Goal: Information Seeking & Learning: Learn about a topic

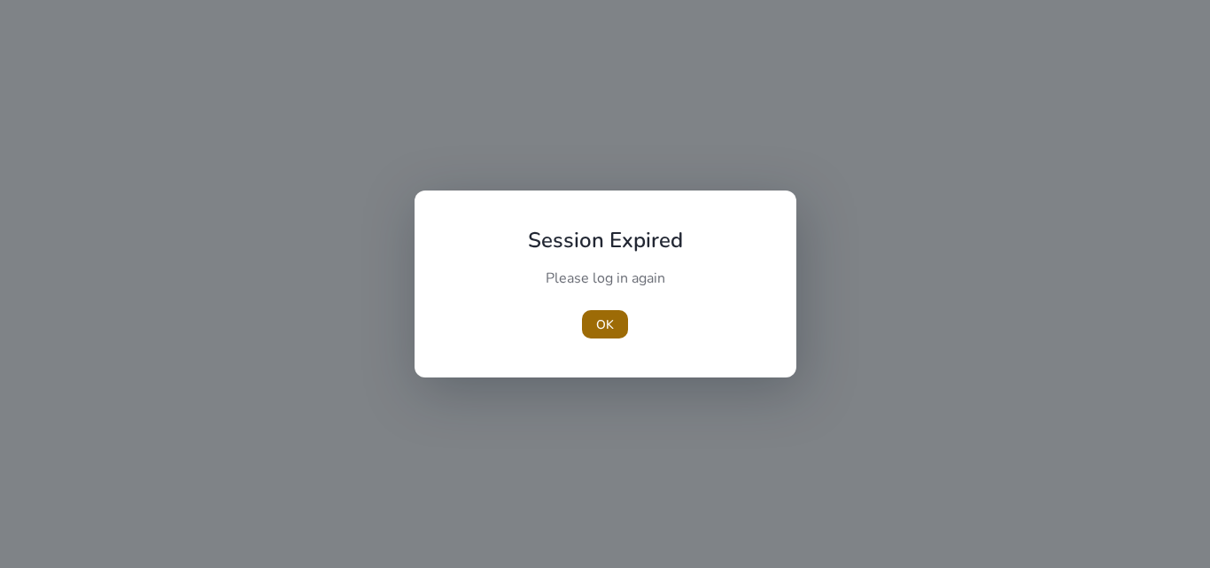
click at [619, 330] on span "button" at bounding box center [605, 324] width 46 height 43
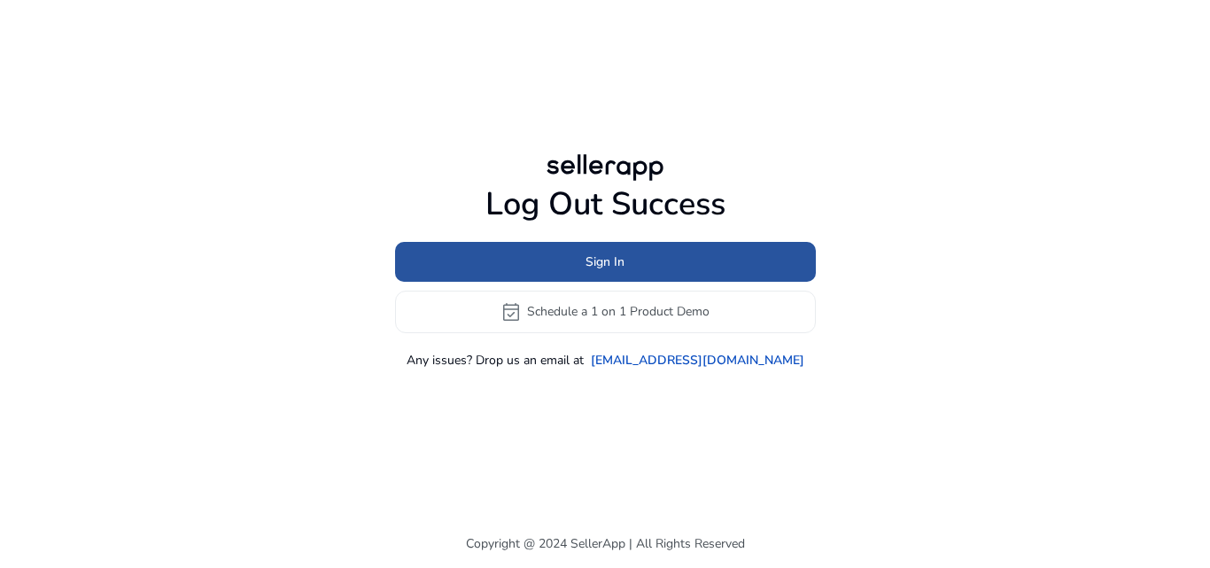
click at [610, 268] on span "Sign In" at bounding box center [605, 262] width 39 height 19
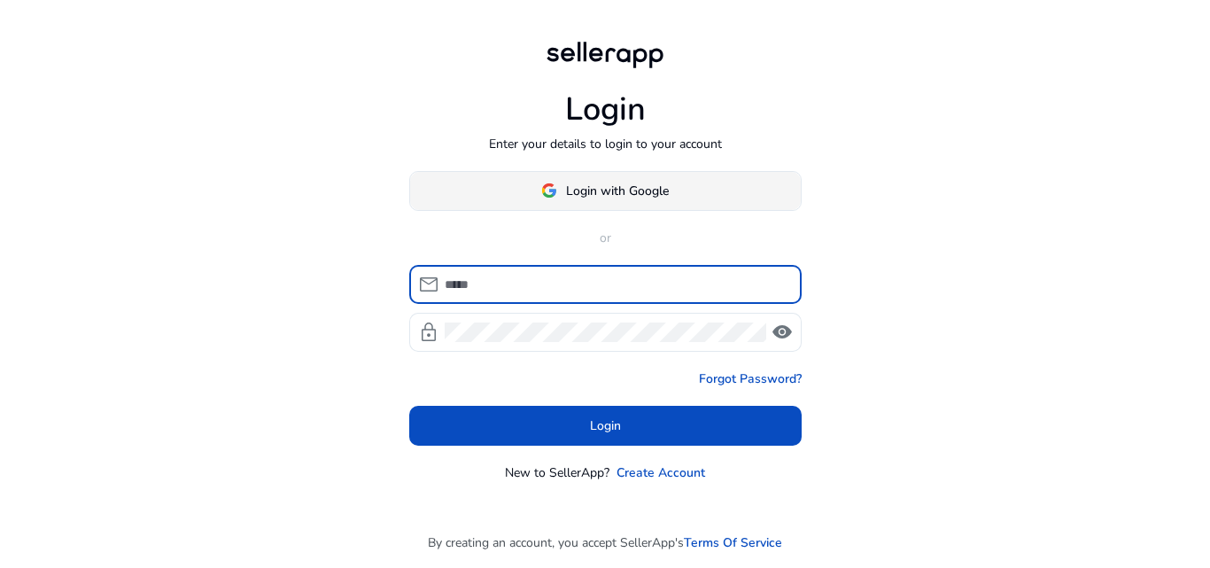
click at [624, 190] on span "Login with Google" at bounding box center [617, 191] width 103 height 19
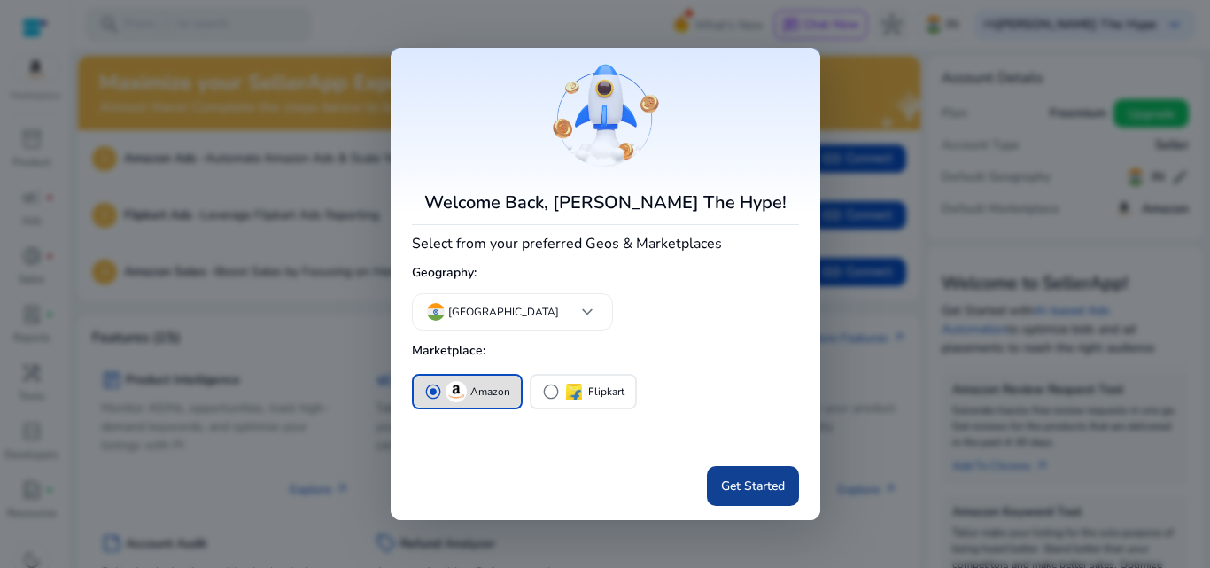
click at [723, 478] on span "Get Started" at bounding box center [753, 486] width 64 height 19
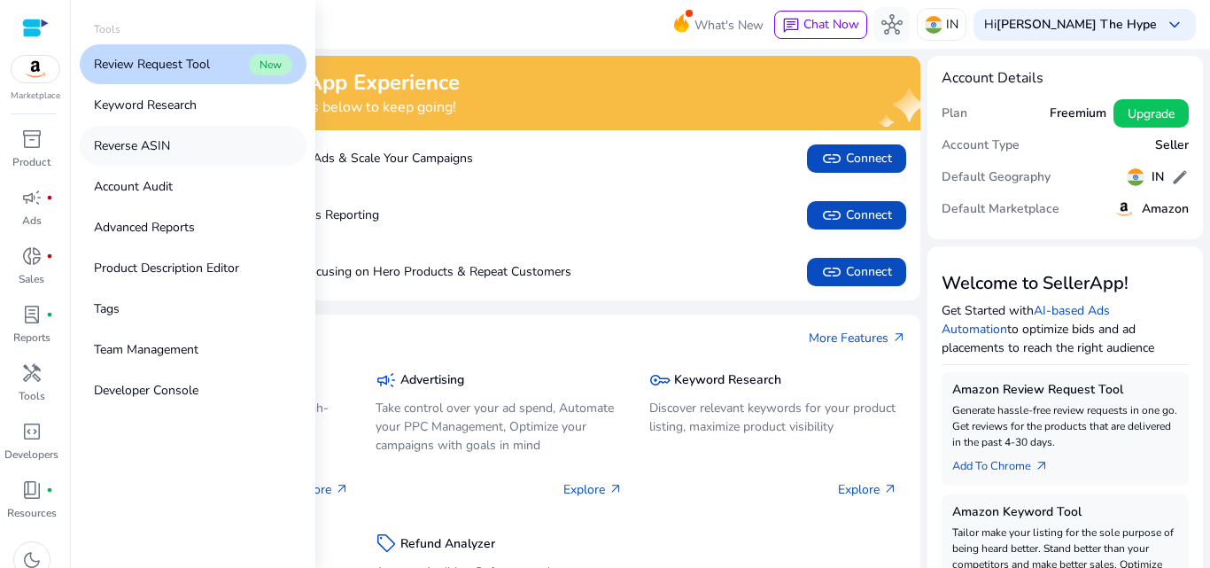
click at [145, 128] on link "Reverse ASIN" at bounding box center [193, 146] width 227 height 40
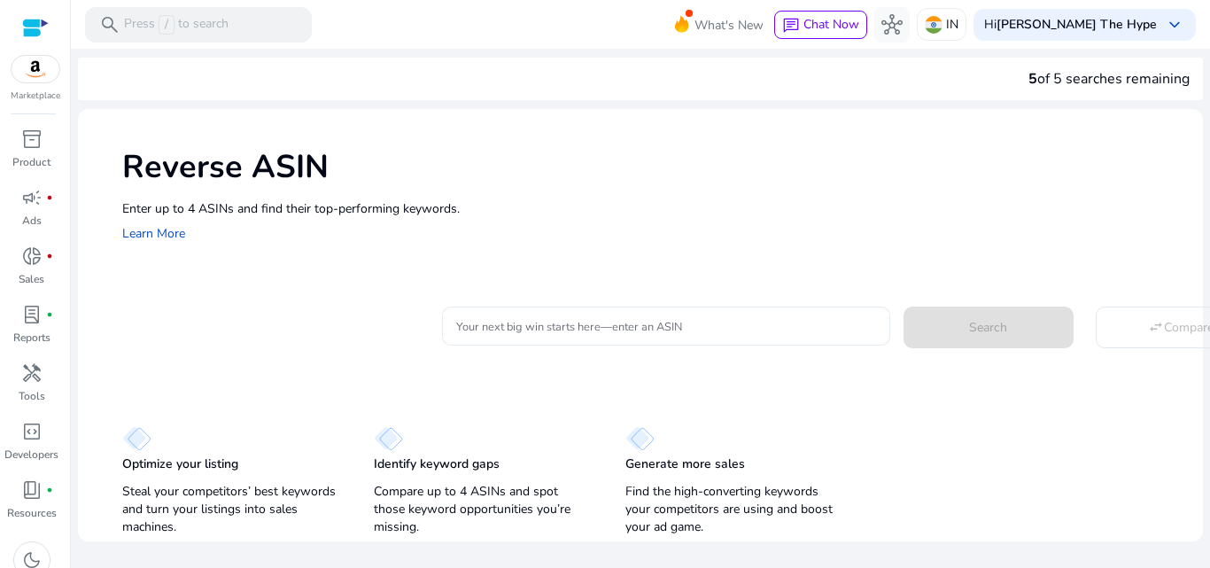
click at [515, 339] on div at bounding box center [666, 326] width 420 height 39
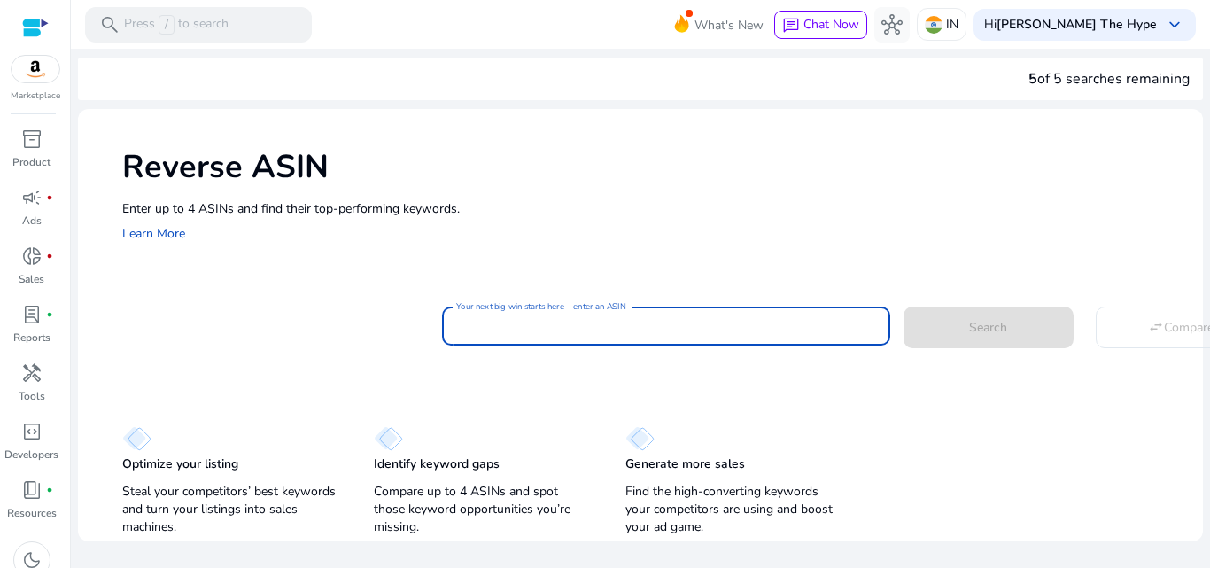
paste input "**********"
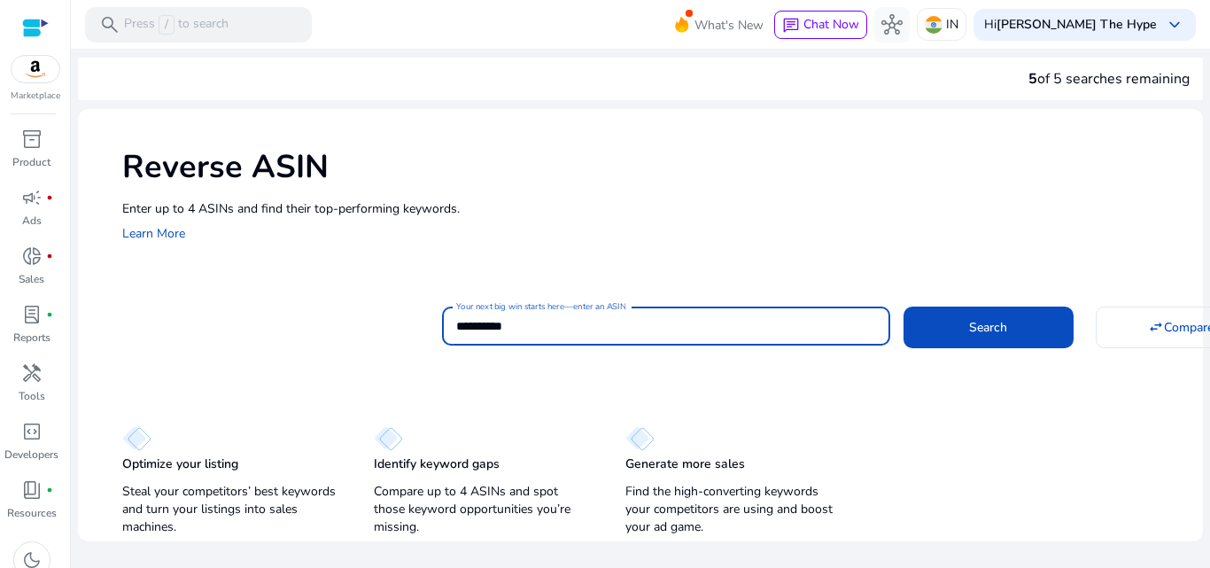
type input "**********"
click at [904, 307] on button "Search" at bounding box center [989, 327] width 170 height 41
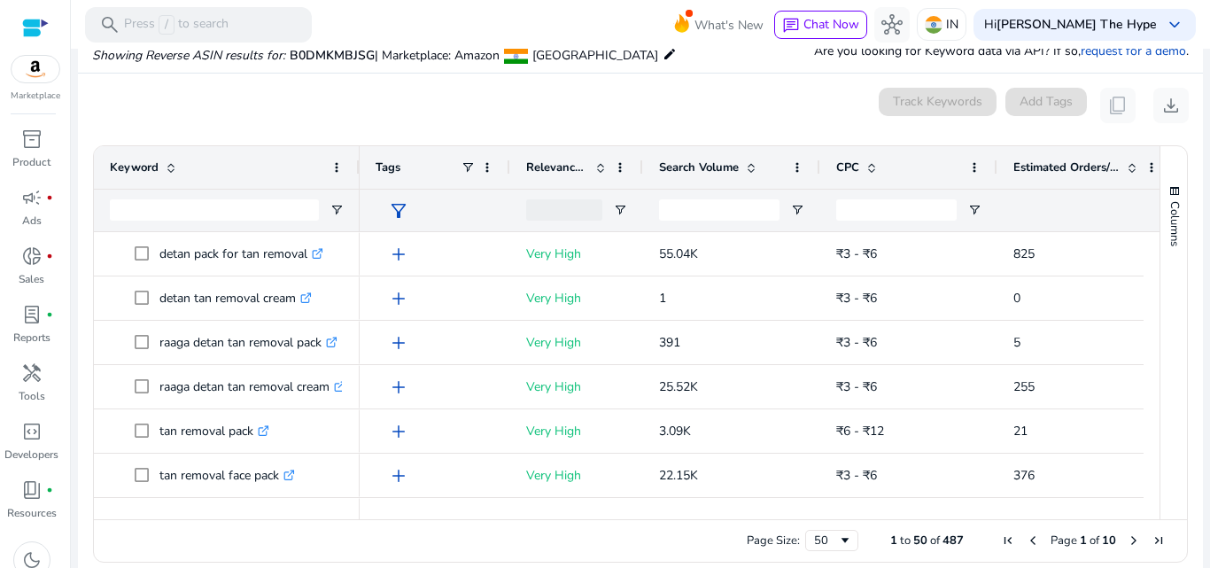
click at [699, 80] on mat-card "0 keyword(s) selected Track Keywords Add Tags content_copy download 1 to 50 of …" at bounding box center [640, 330] width 1125 height 512
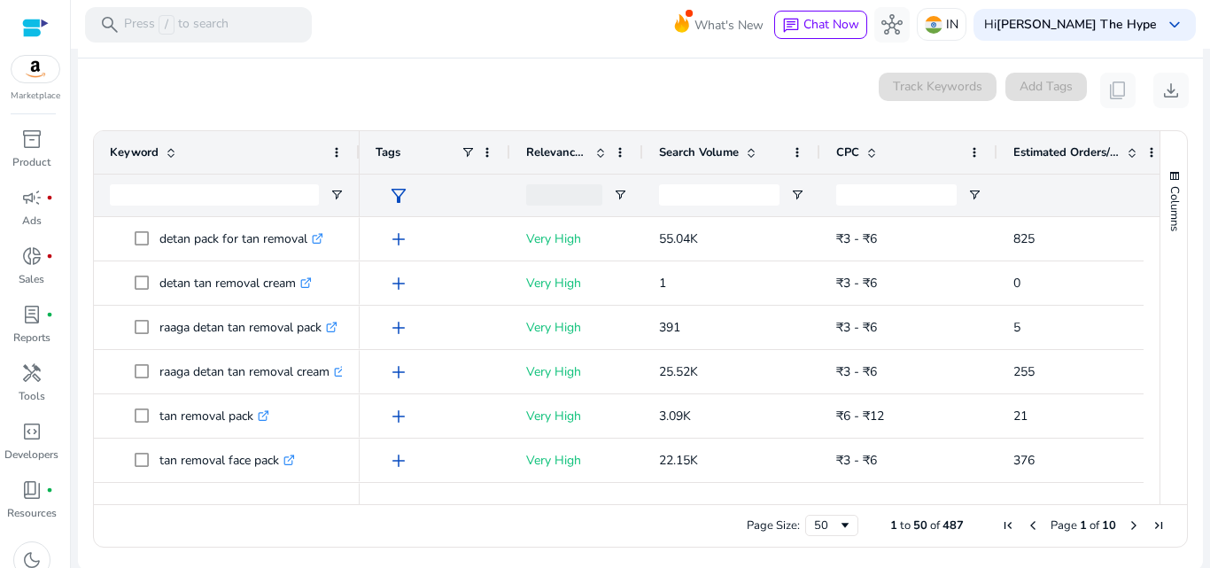
scroll to position [207, 0]
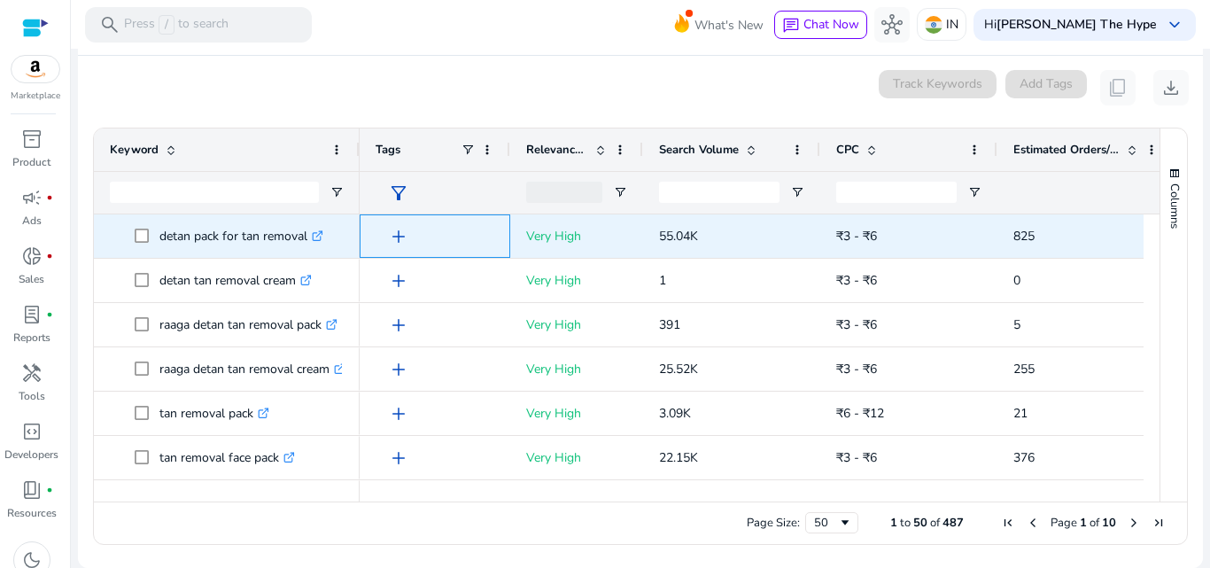
click at [397, 236] on span "add" at bounding box center [398, 236] width 21 height 21
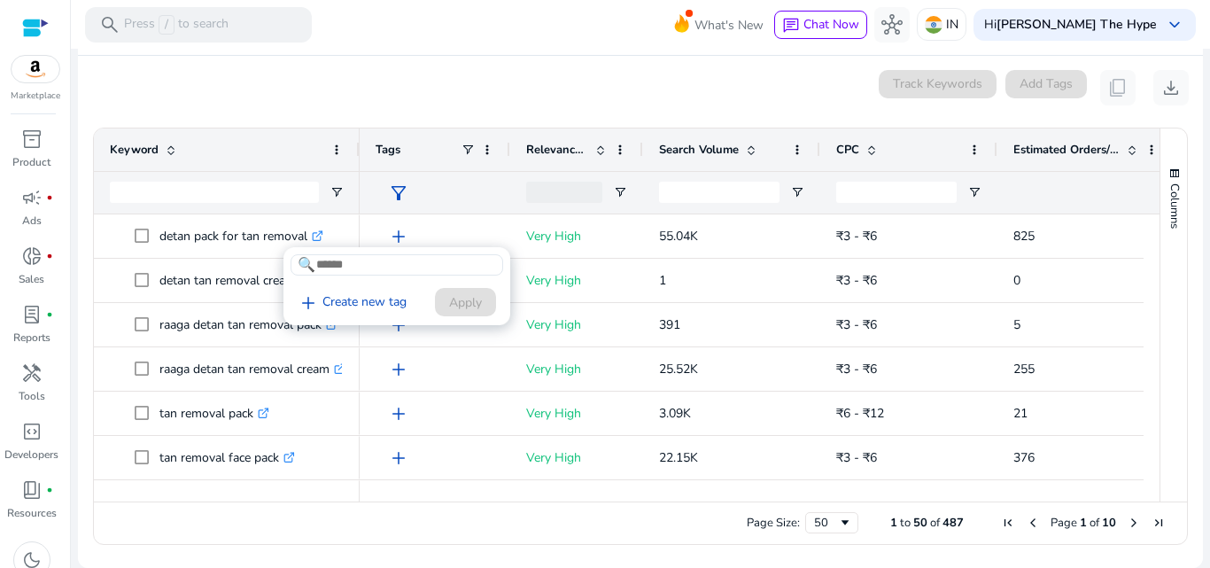
click at [509, 93] on div at bounding box center [605, 284] width 1210 height 568
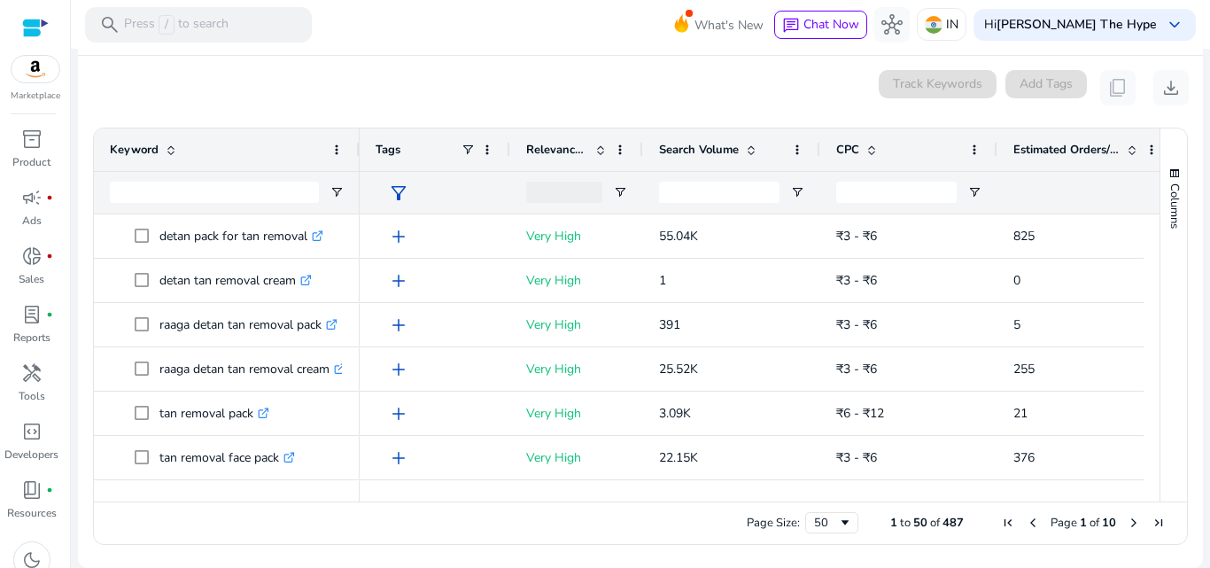
click at [548, 139] on div "Relevance Score" at bounding box center [567, 150] width 82 height 34
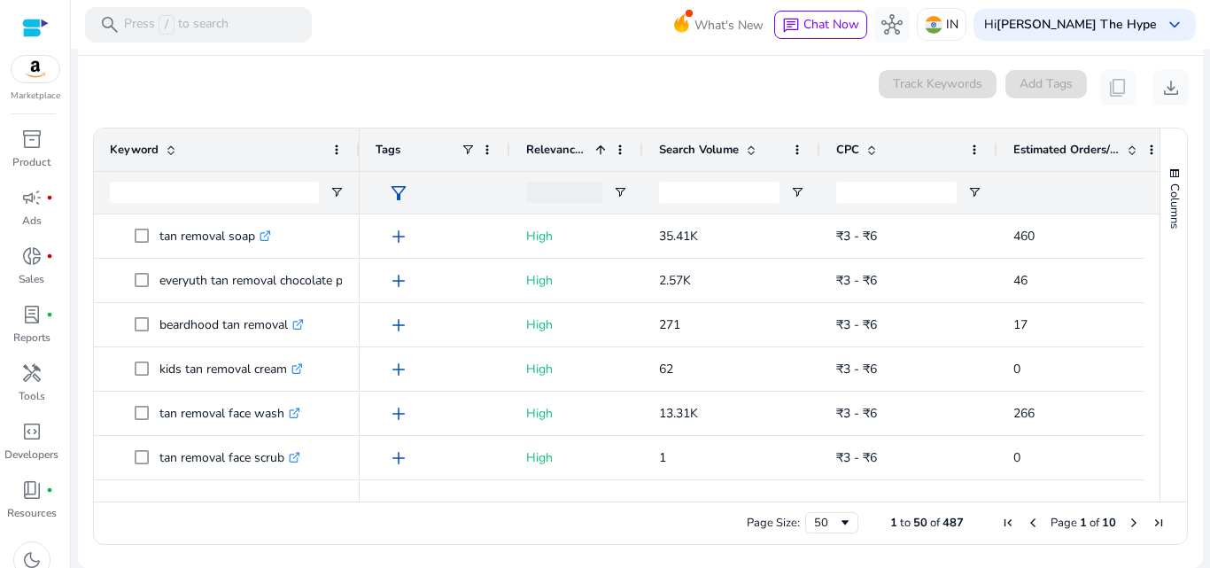
click at [548, 139] on div "Relevance Score 1" at bounding box center [567, 150] width 82 height 34
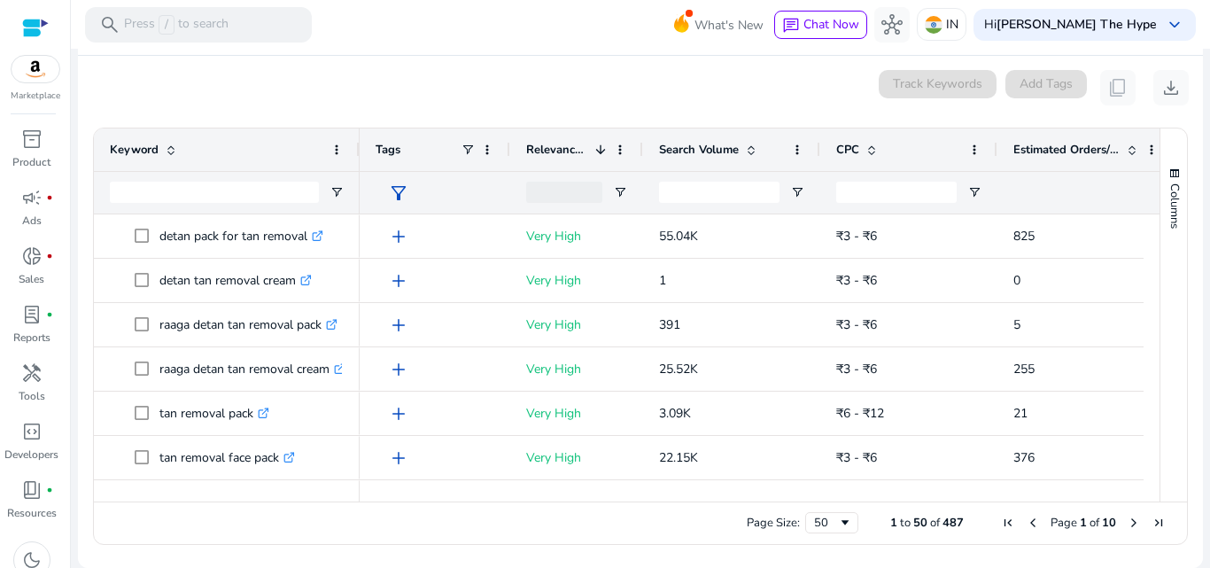
click at [548, 139] on div "Relevance Score 1" at bounding box center [567, 150] width 82 height 34
click at [142, 52] on div "Showing Reverse ASIN results for: B0DMKMBJSG | Marketplace: Amazon India edit A…" at bounding box center [640, 18] width 1125 height 73
click at [140, 61] on mat-card "0 keyword(s) selected Track Keywords Add Tags content_copy download Press SPACE…" at bounding box center [640, 312] width 1125 height 512
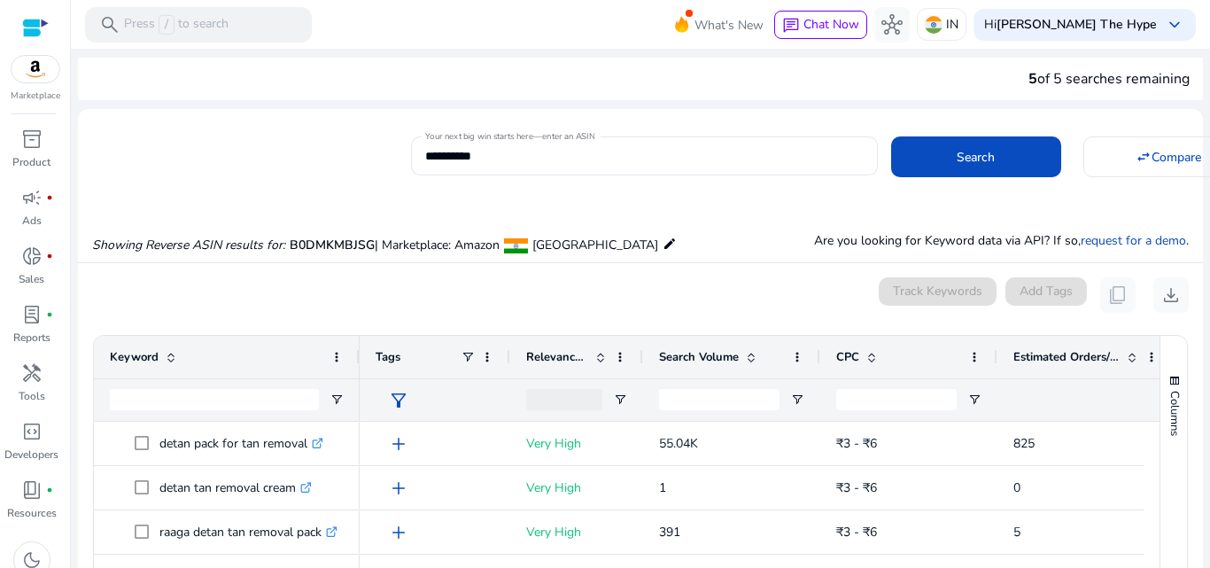
scroll to position [207, 0]
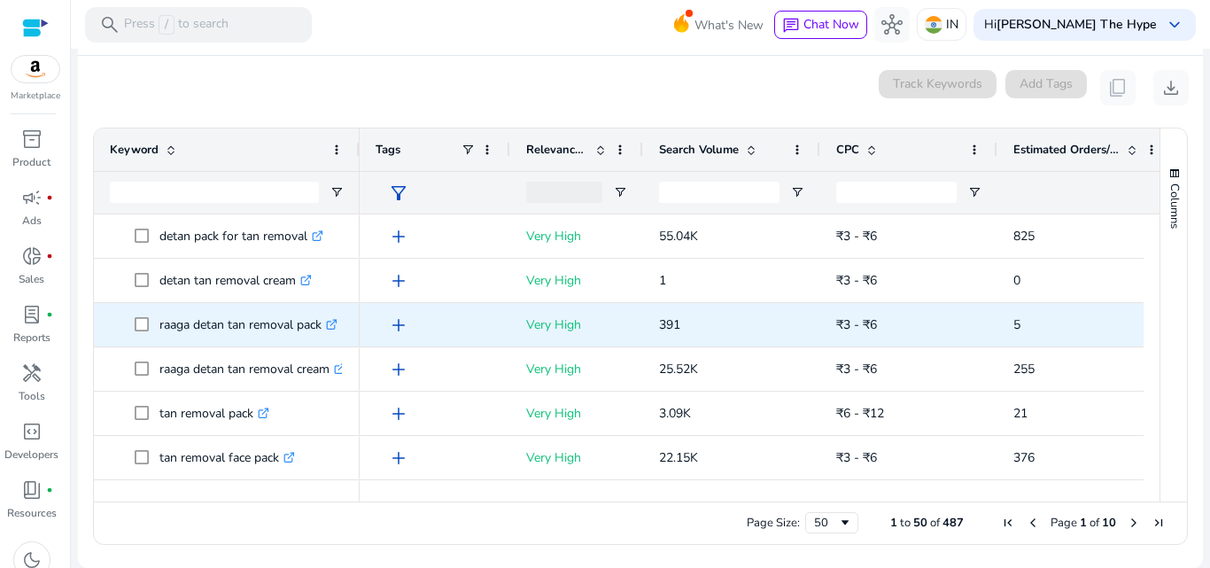
click at [783, 307] on p "391" at bounding box center [731, 325] width 145 height 36
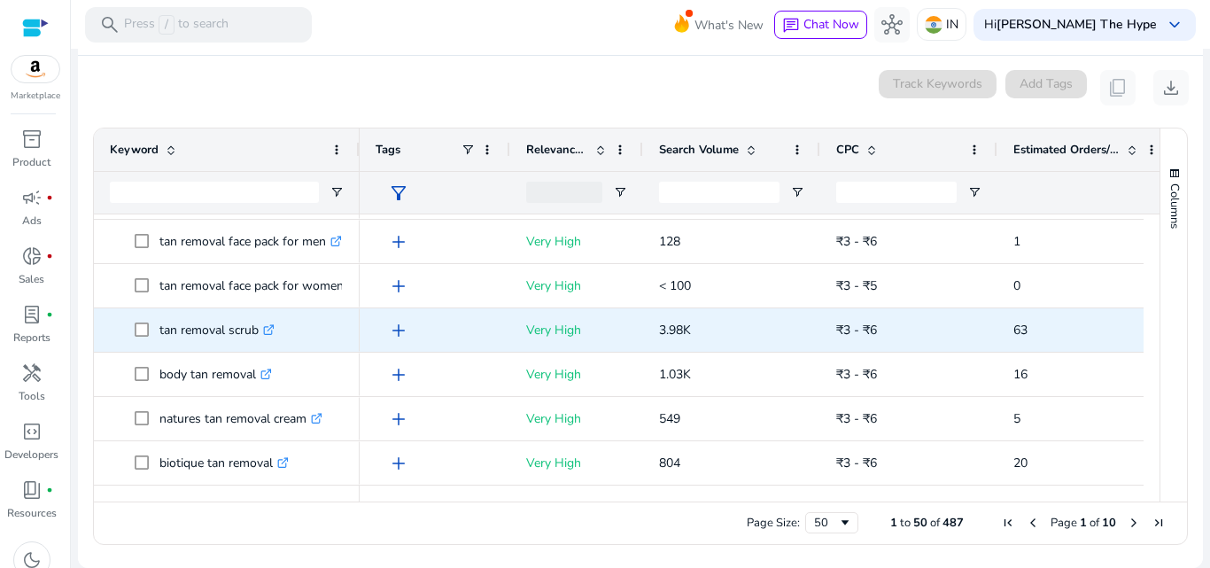
scroll to position [659, 0]
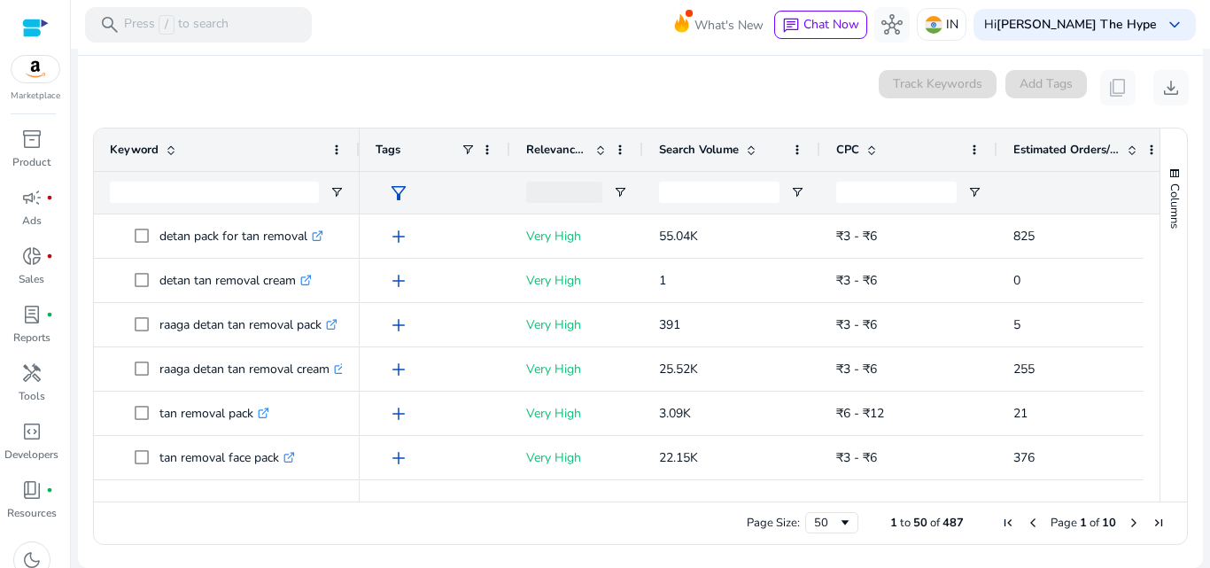
click at [744, 145] on span at bounding box center [751, 150] width 14 height 14
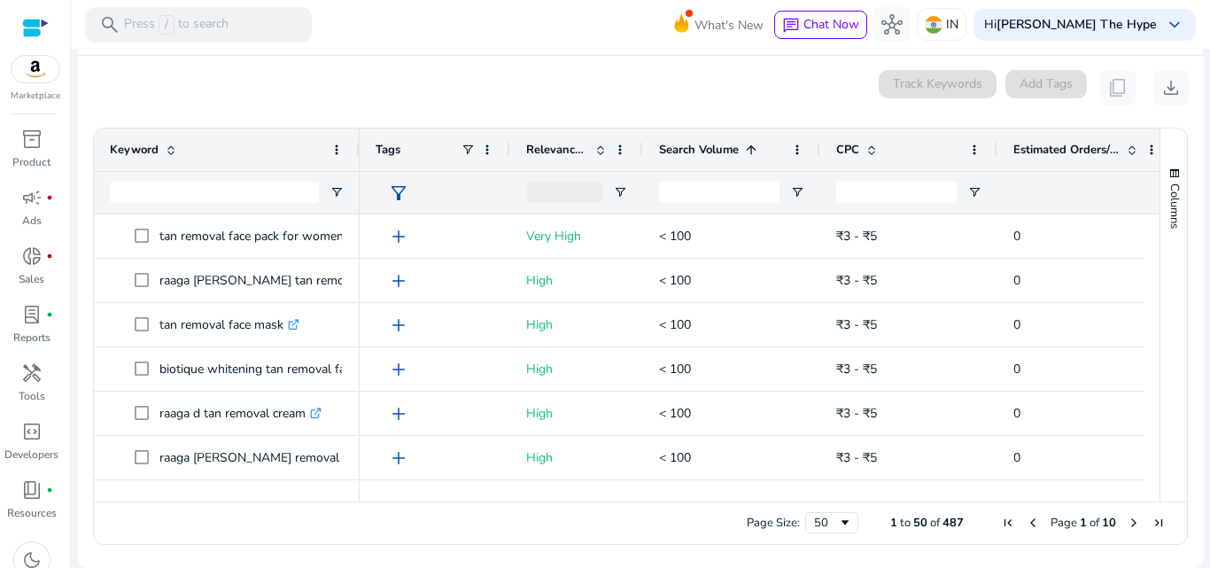
click at [744, 145] on span at bounding box center [751, 150] width 14 height 14
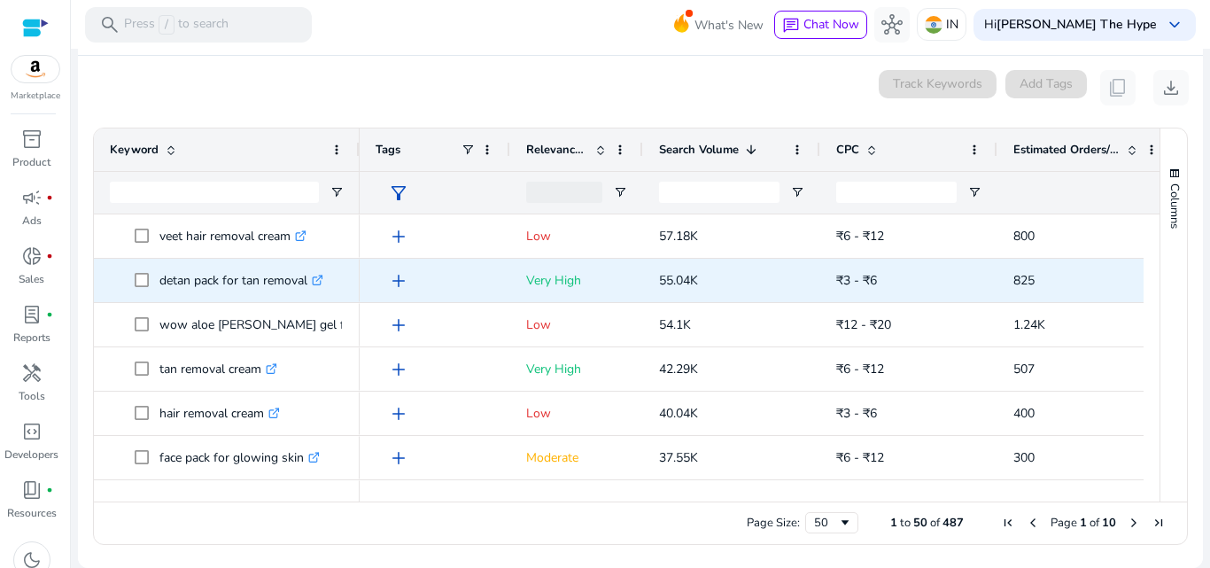
click at [695, 268] on p "55.04K" at bounding box center [731, 280] width 145 height 36
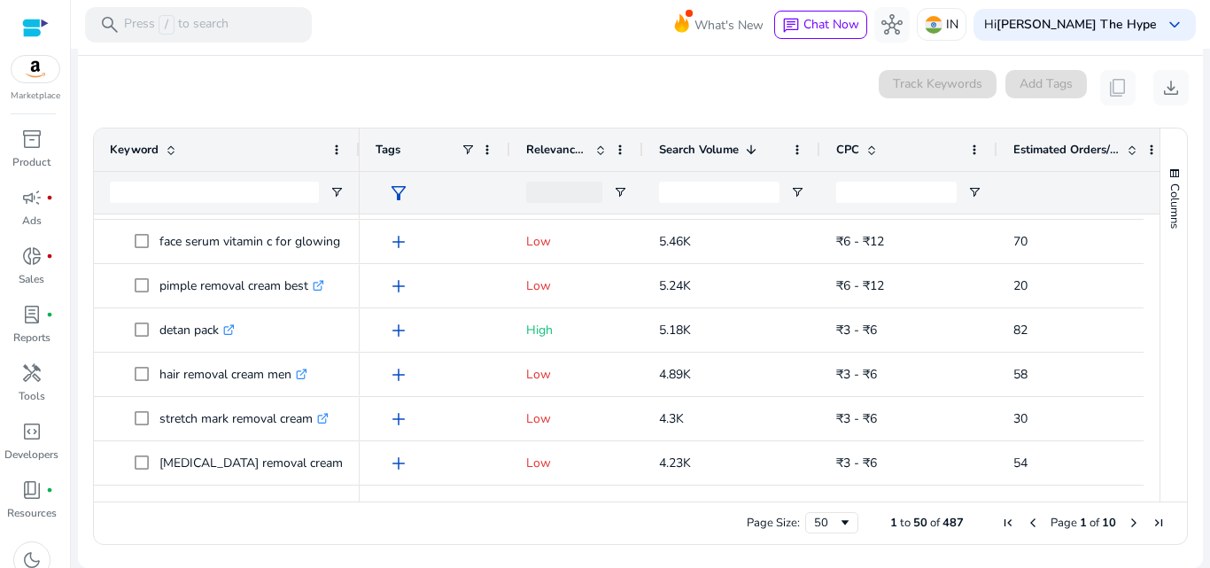
click at [842, 84] on div "0 keyword(s) selected Track Keywords Add Tags content_copy download" at bounding box center [640, 87] width 1097 height 35
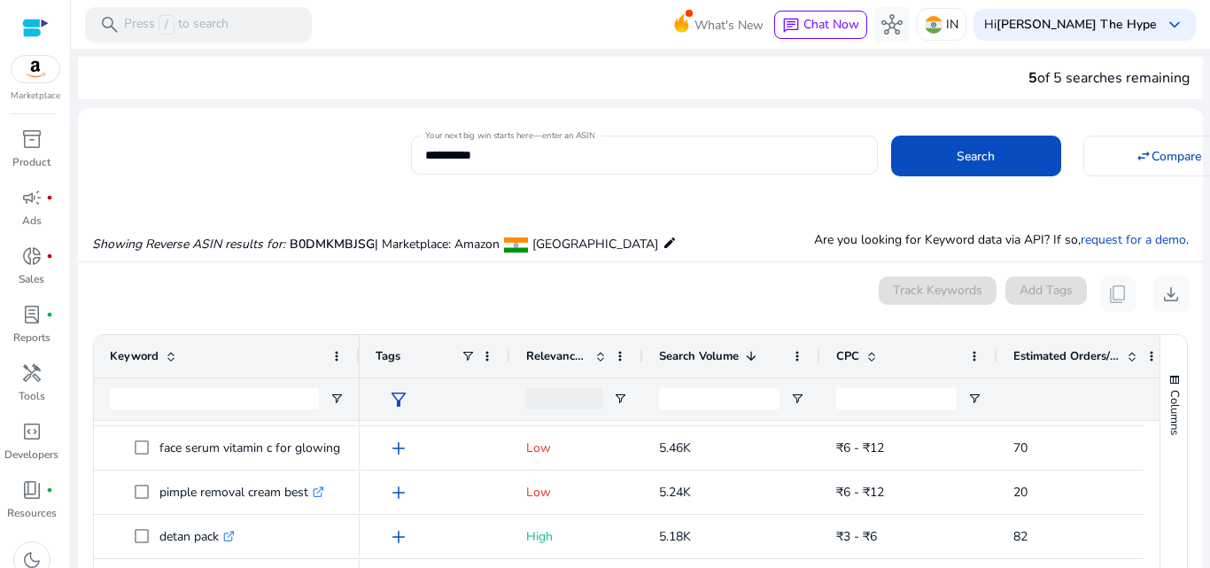
scroll to position [0, 0]
click at [132, 150] on div "**********" at bounding box center [633, 153] width 1111 height 43
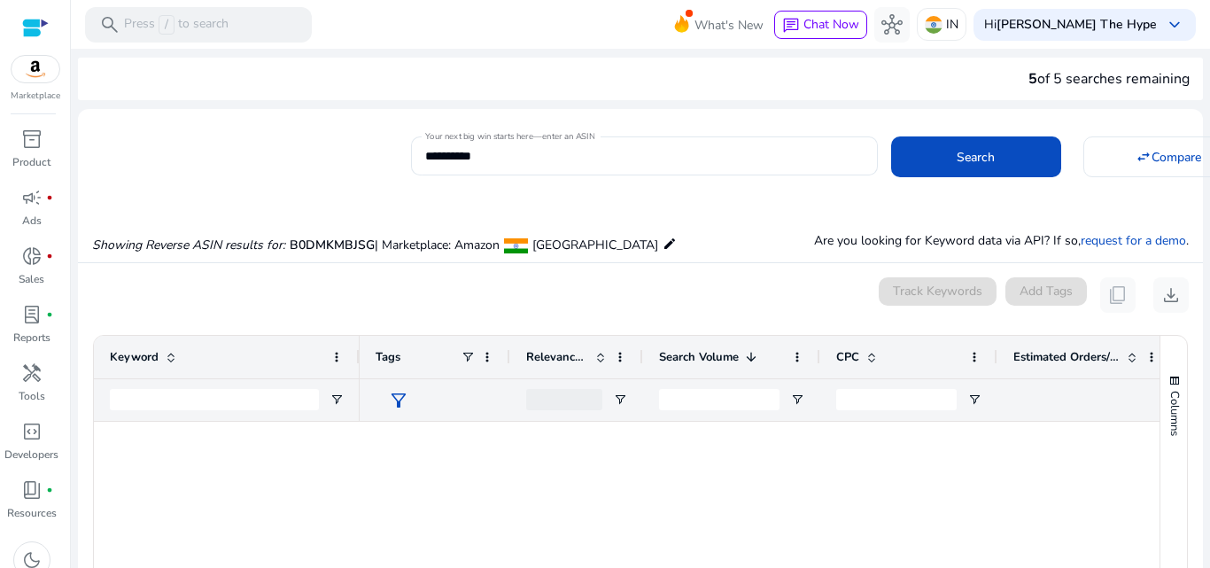
scroll to position [1678, 0]
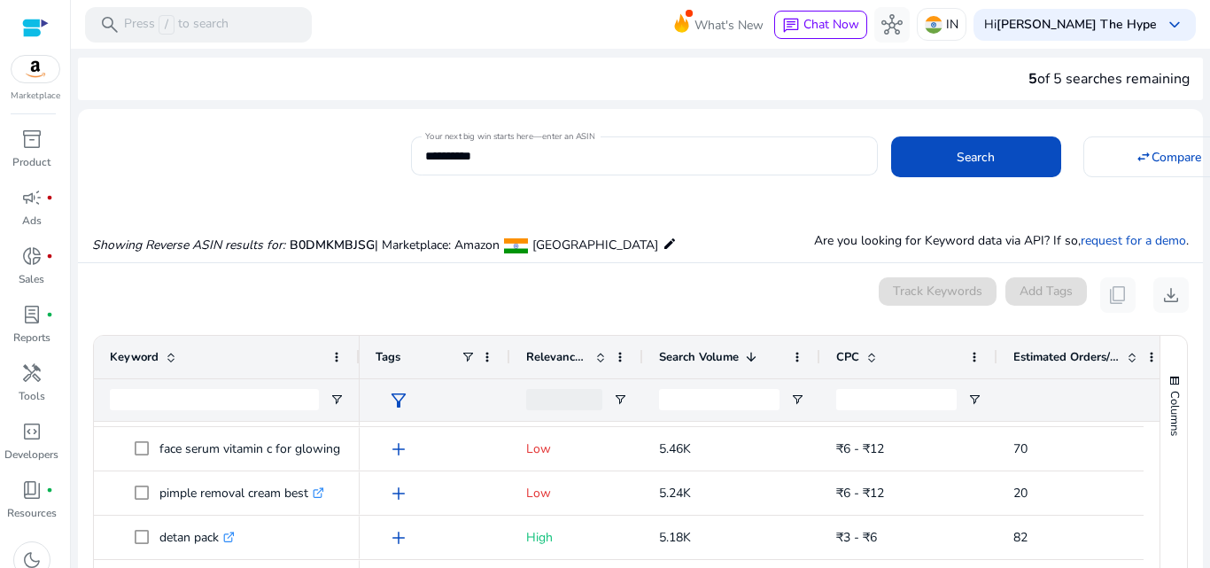
click at [180, 156] on div "**********" at bounding box center [633, 153] width 1111 height 43
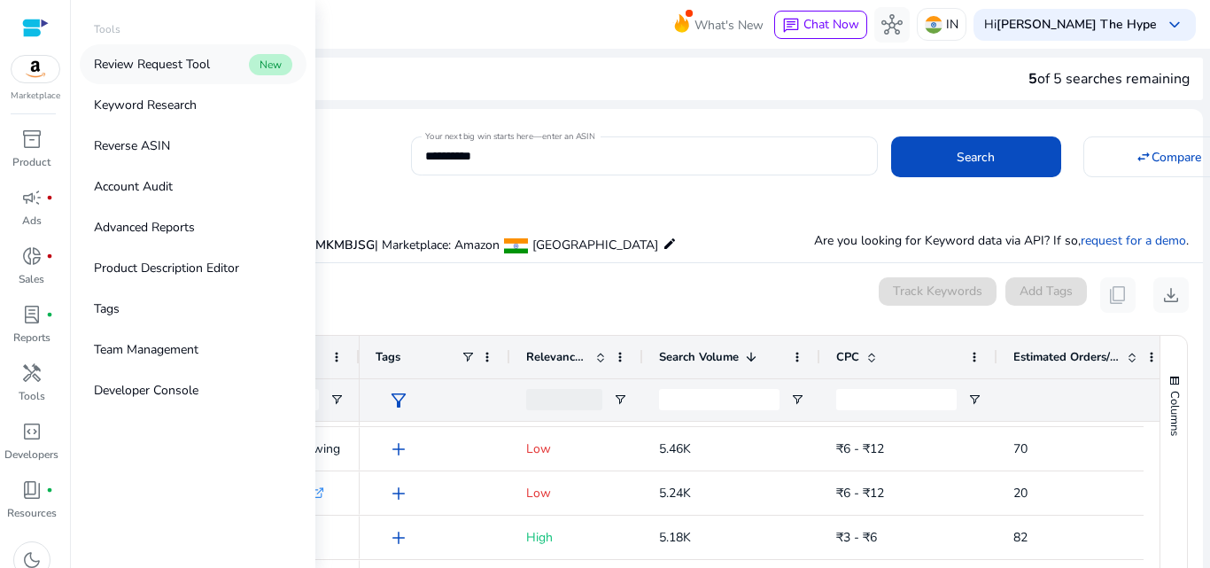
click at [200, 83] on link "Review Request Tool New" at bounding box center [193, 64] width 227 height 40
click at [165, 109] on p "Keyword Research" at bounding box center [145, 105] width 103 height 19
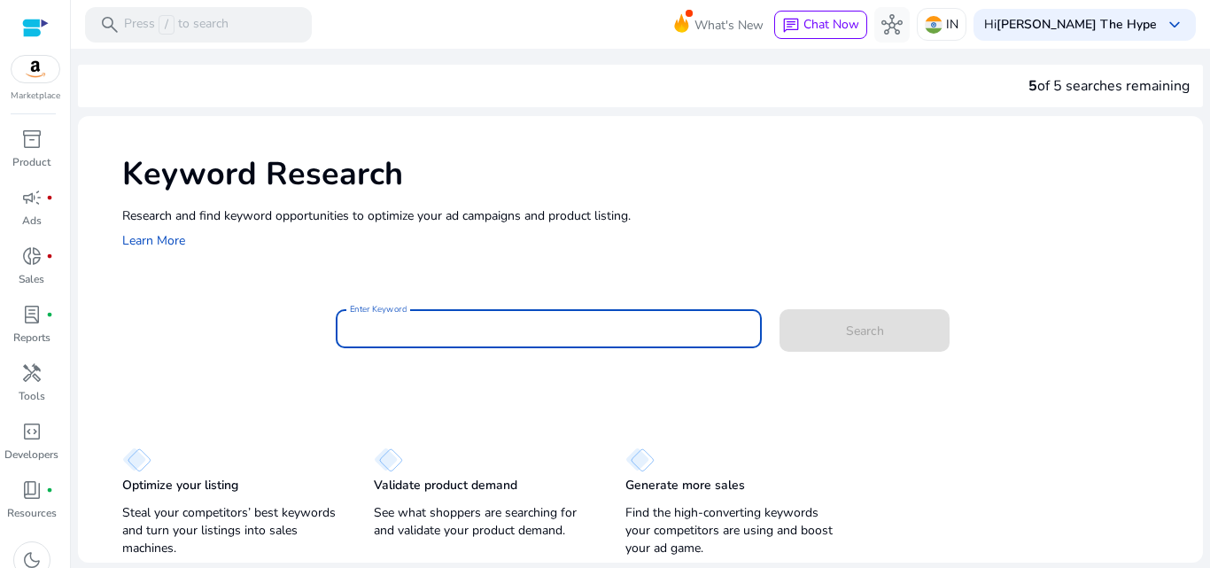
click at [432, 338] on input "Enter Keyword" at bounding box center [549, 328] width 399 height 19
paste input "**********"
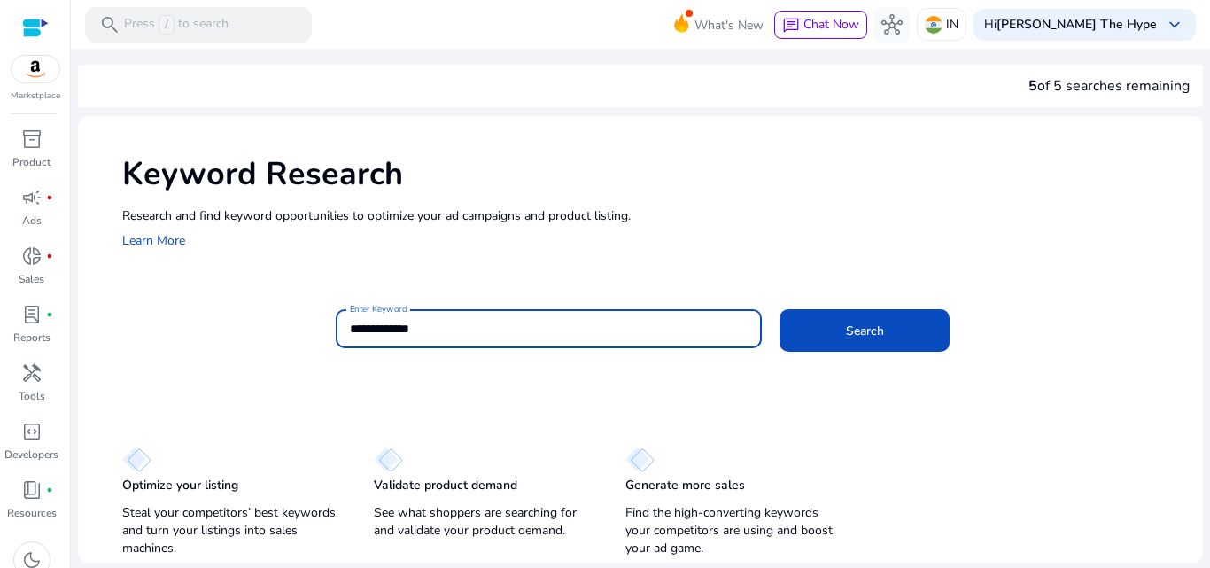
type input "**********"
click at [780, 309] on button "Search" at bounding box center [865, 330] width 170 height 43
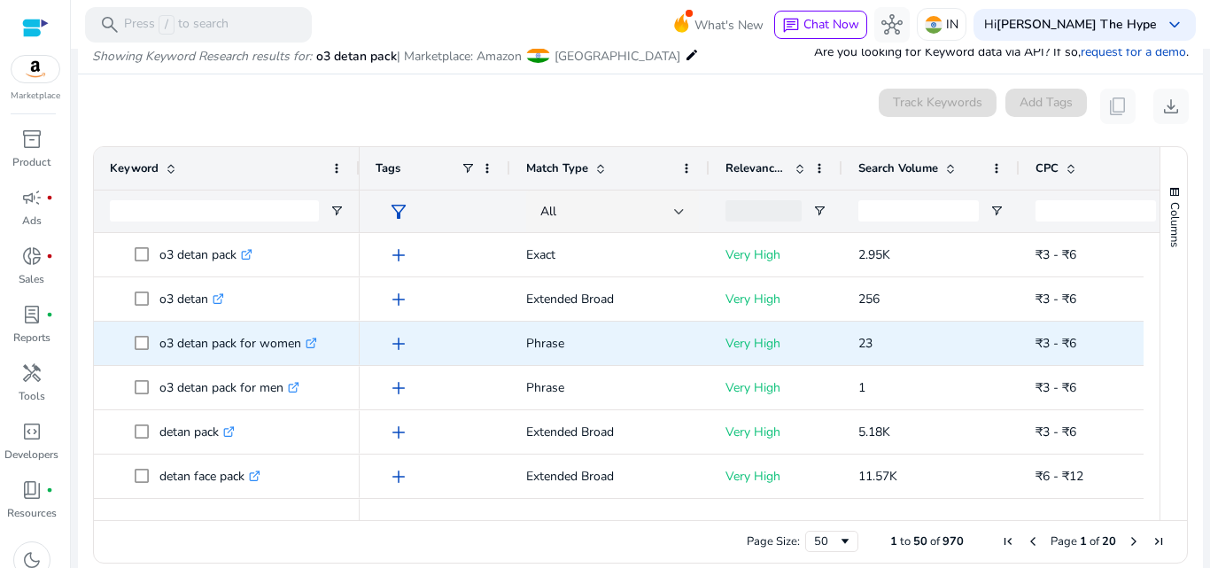
scroll to position [211, 0]
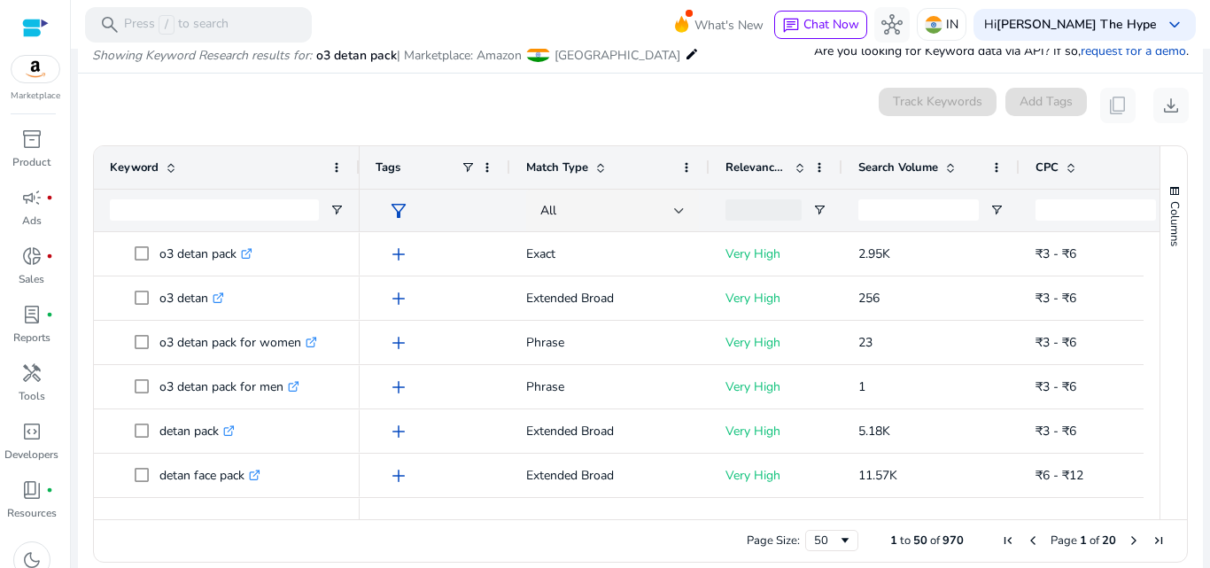
click at [788, 117] on div "0 keyword(s) selected Track Keywords Add Tags content_copy download" at bounding box center [640, 105] width 1097 height 35
